Goal: Book appointment/travel/reservation

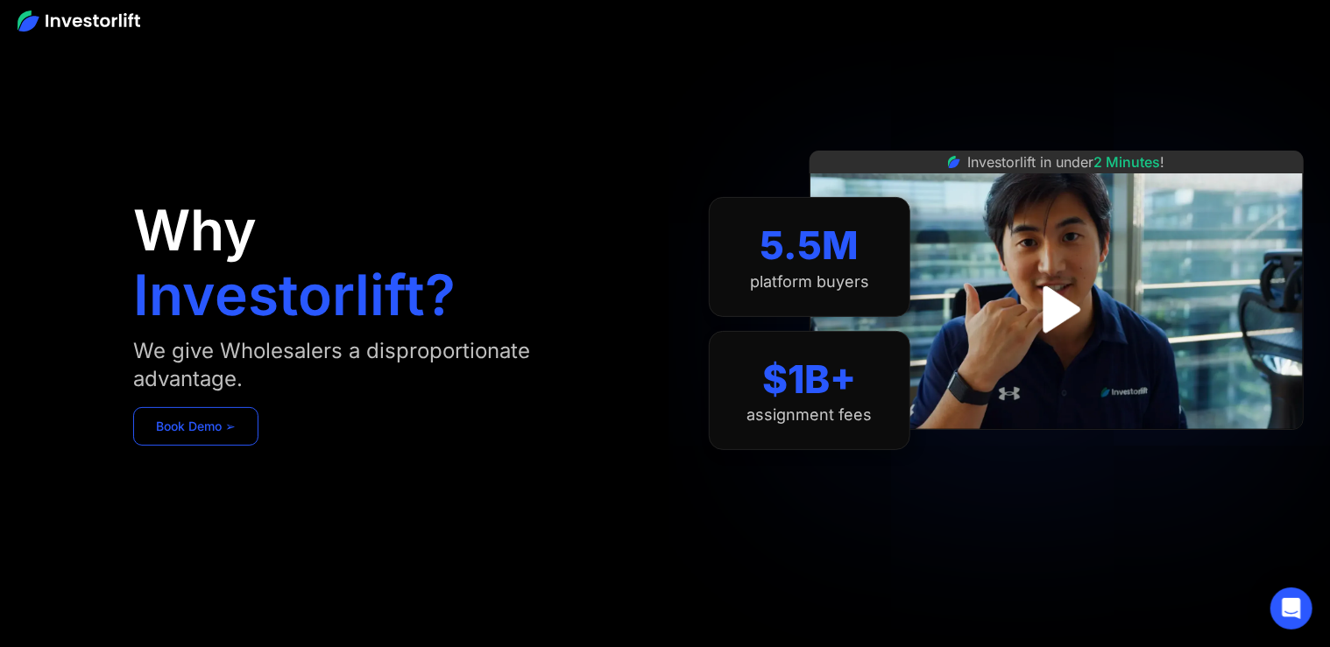
click at [173, 423] on link "Book Demo ➢" at bounding box center [195, 426] width 125 height 39
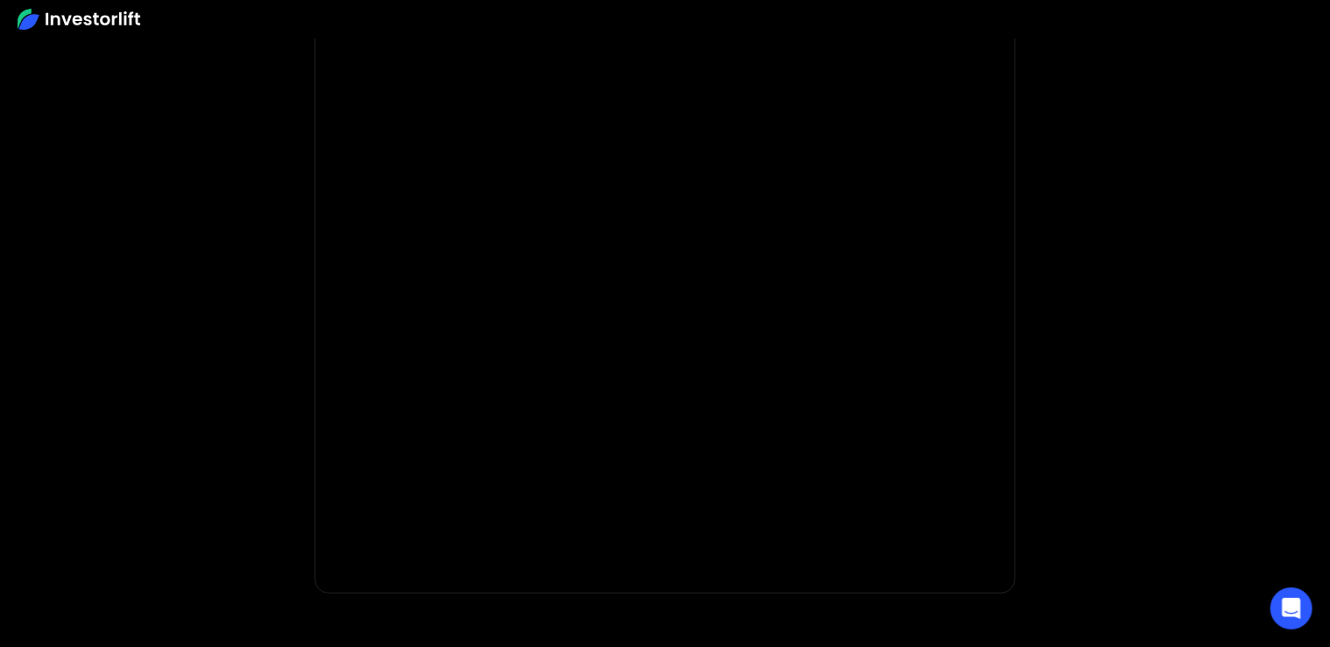
scroll to position [215, 0]
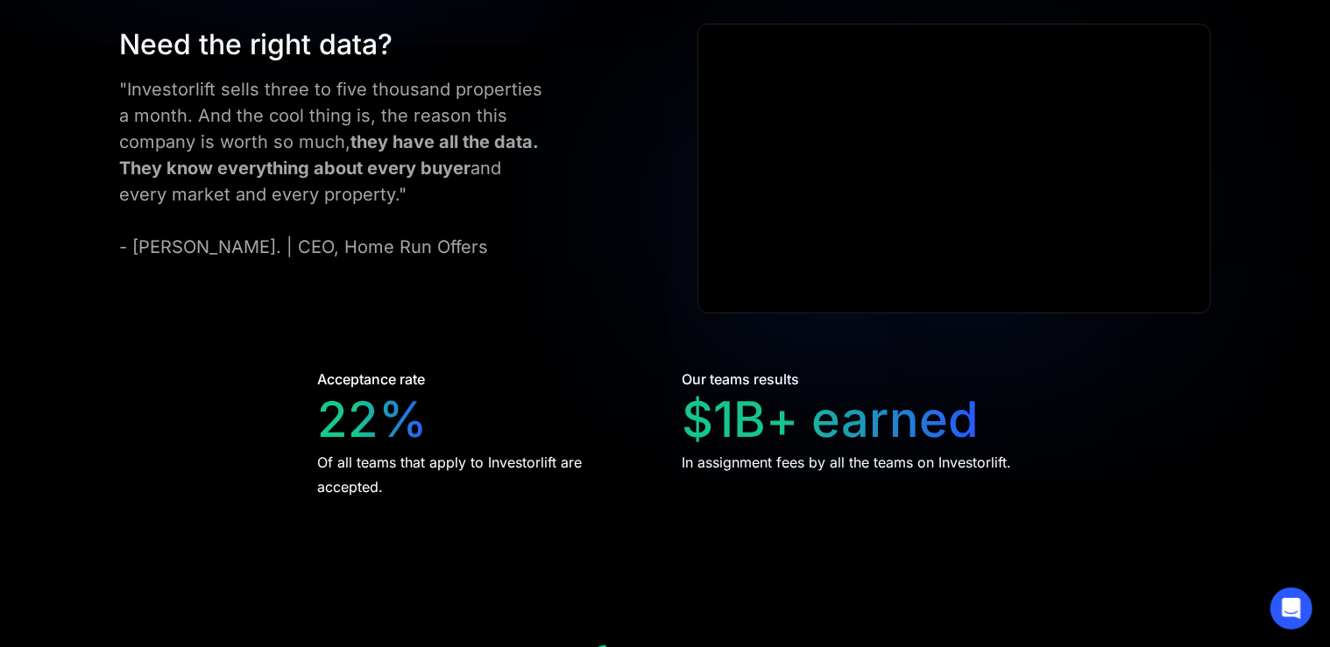
scroll to position [3280, 0]
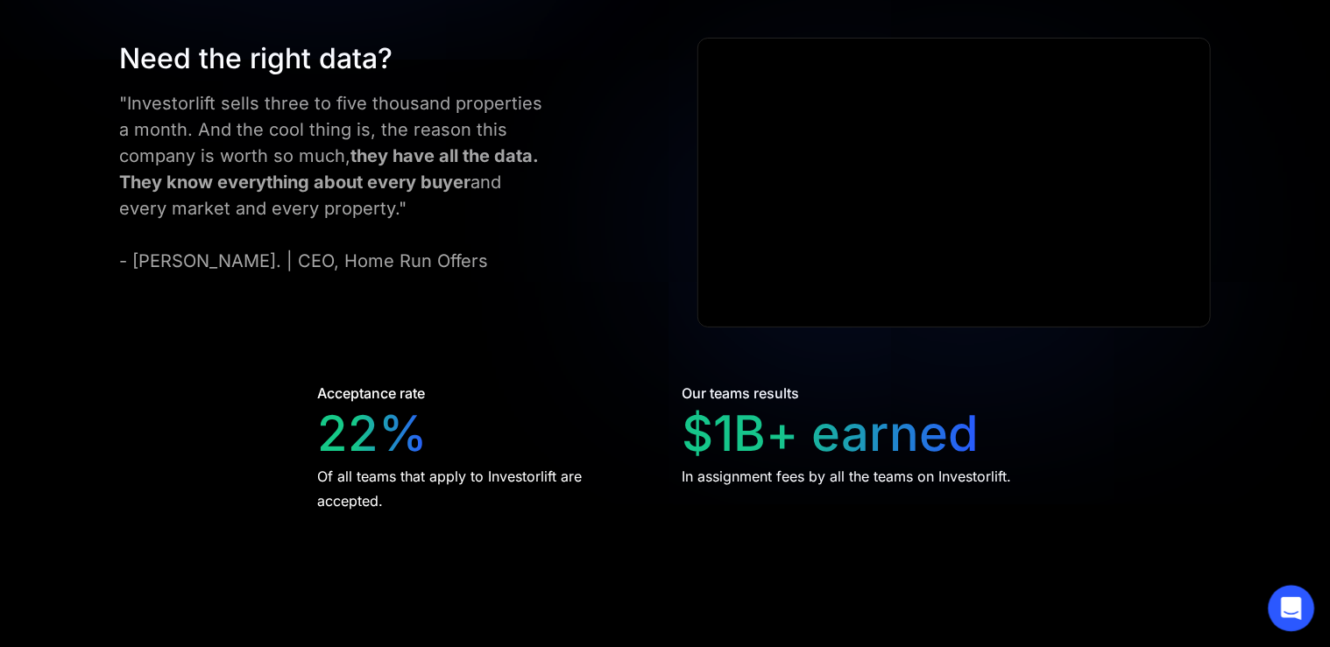
click at [1291, 611] on icon "Open Intercom Messenger" at bounding box center [1291, 608] width 20 height 23
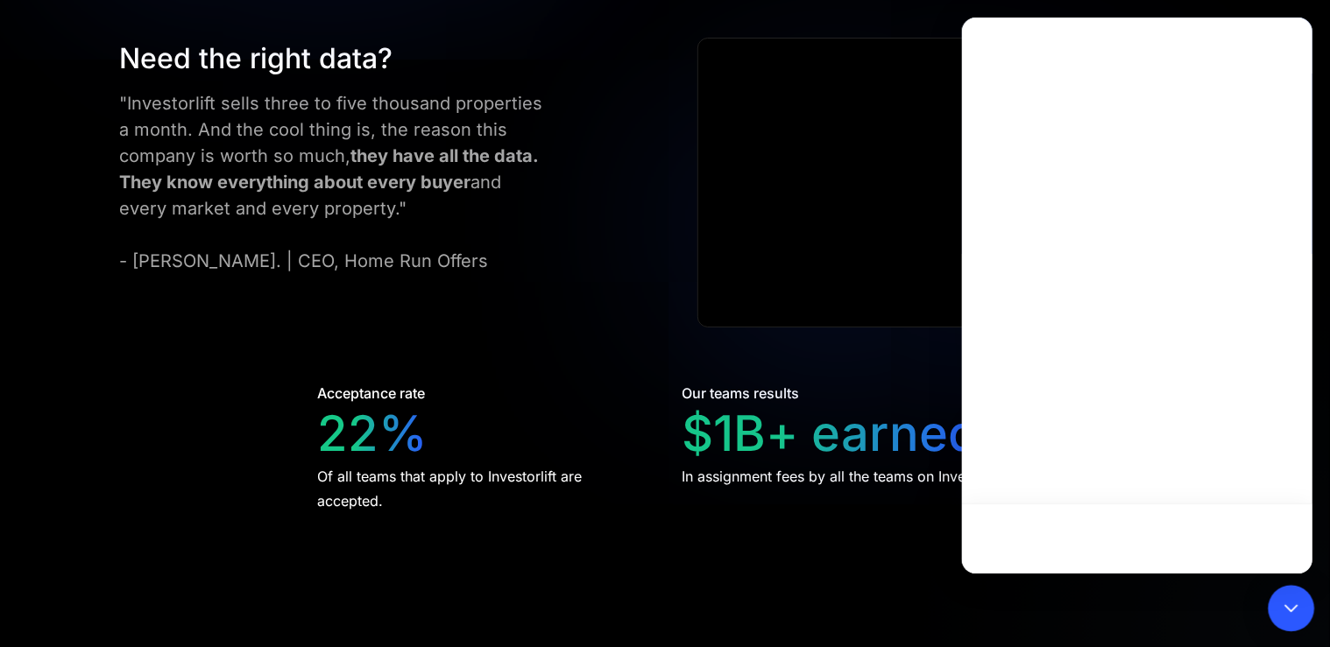
scroll to position [0, 0]
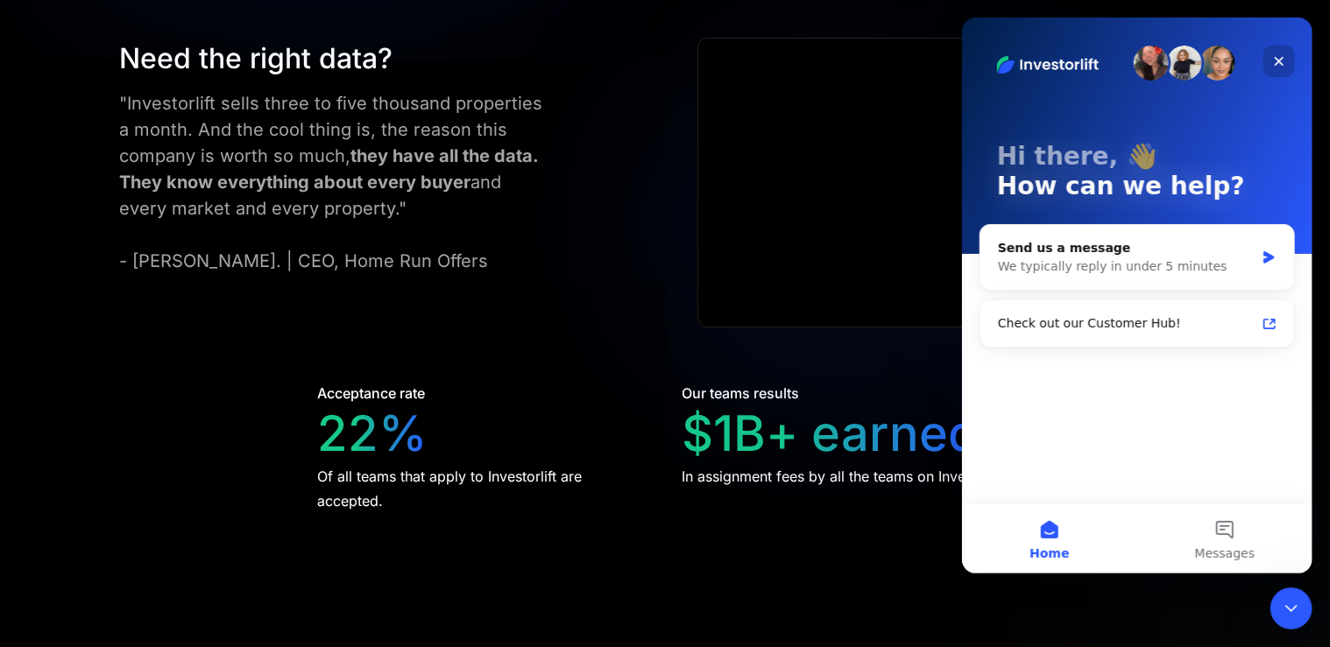
click at [1272, 61] on icon "Close" at bounding box center [1278, 61] width 14 height 14
